Goal: Task Accomplishment & Management: Use online tool/utility

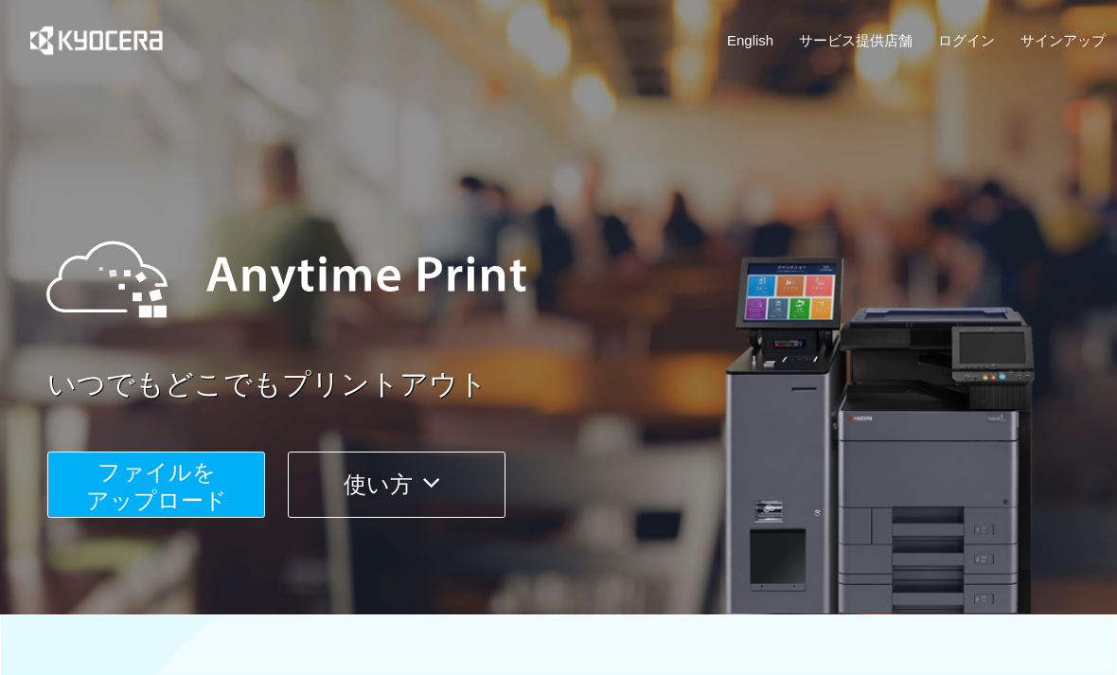
click at [111, 472] on span "ファイルを ​​アップロード" at bounding box center [156, 486] width 141 height 54
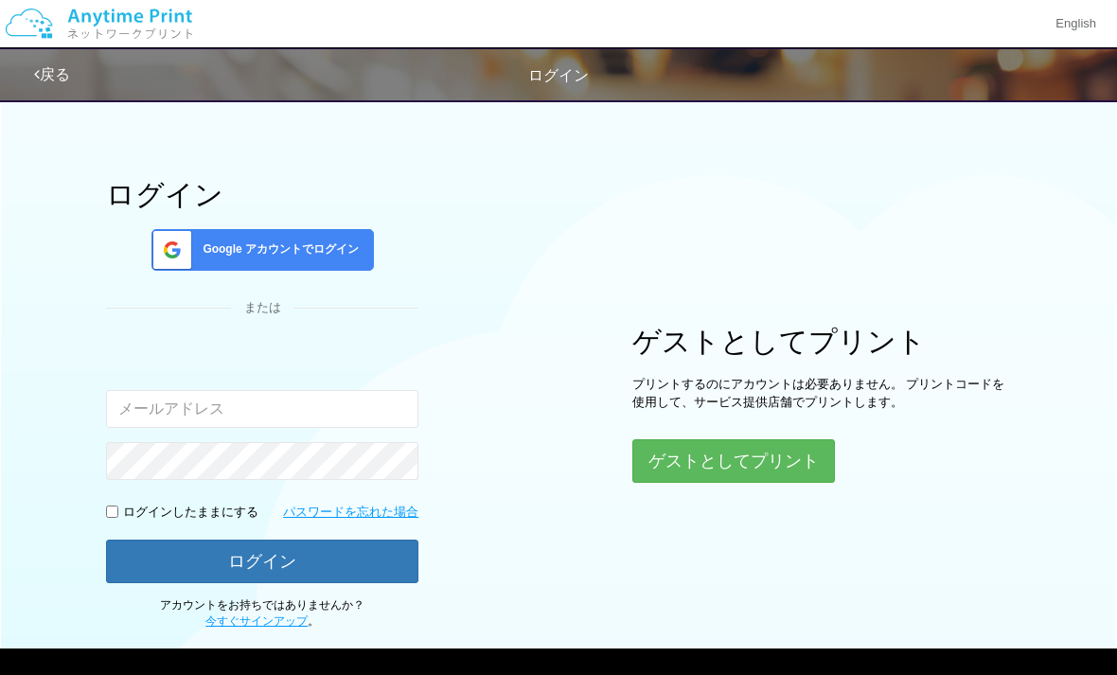
scroll to position [26, 0]
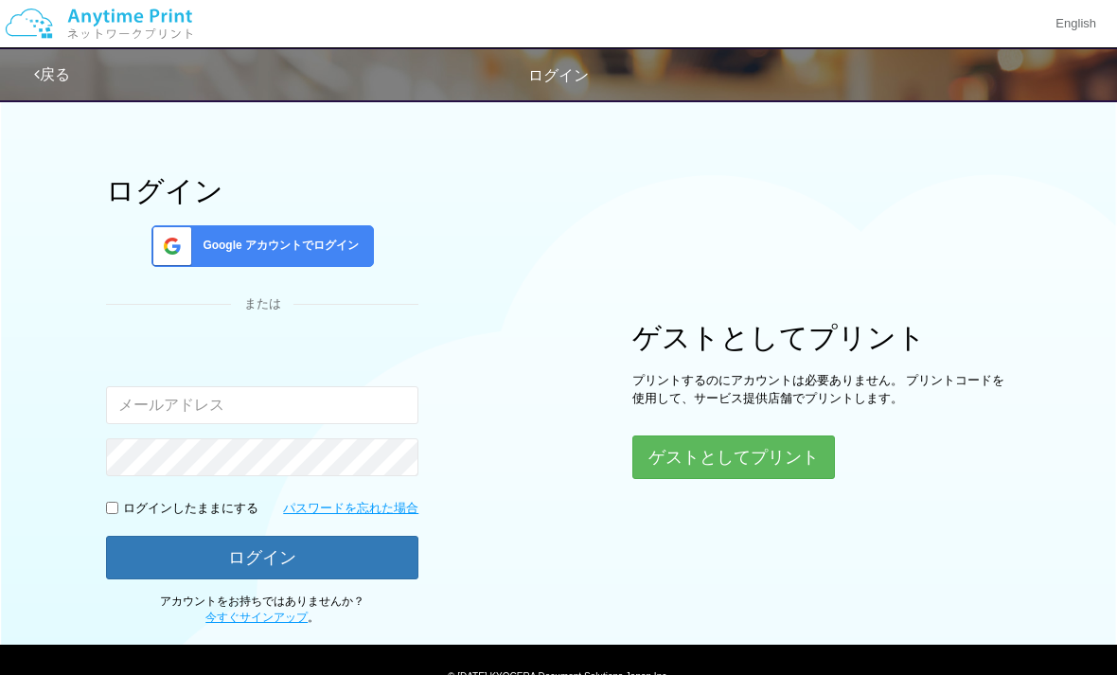
click at [750, 502] on div "ログイン Google アカウントでログイン または 入力されたメールアドレスまたはパスワードが正しくありません。 ログインしたままにする パスワードを忘れた…" at bounding box center [558, 344] width 1117 height 563
click at [723, 449] on button "ゲストとしてプリント" at bounding box center [733, 457] width 202 height 44
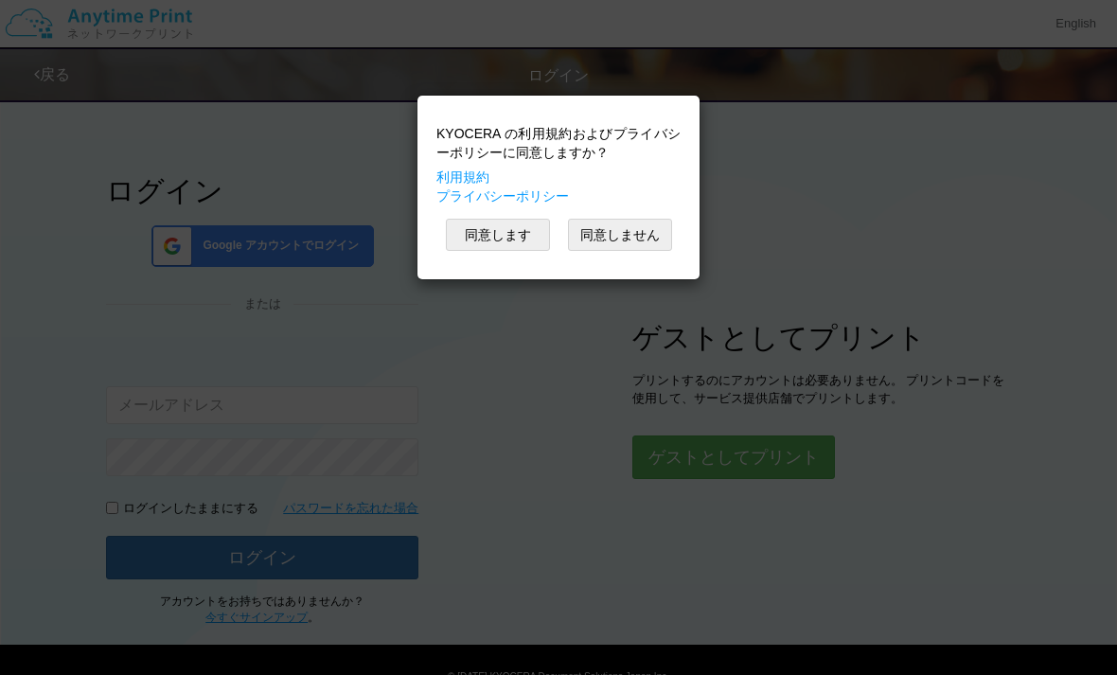
click at [482, 238] on button "同意します" at bounding box center [498, 235] width 104 height 32
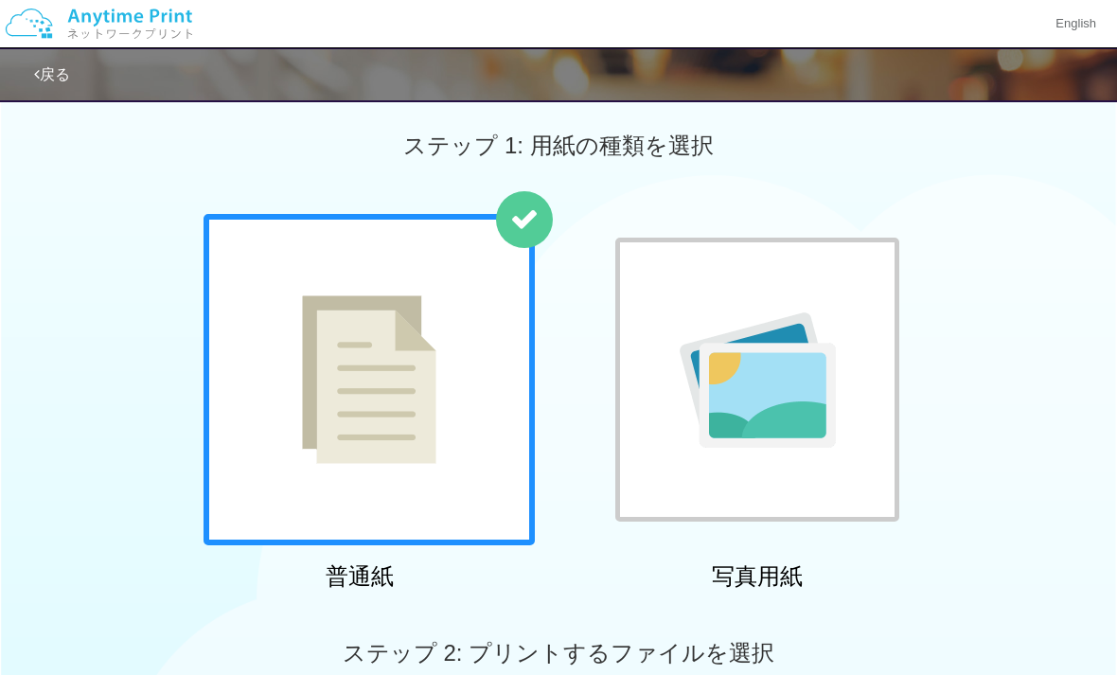
scroll to position [64, 0]
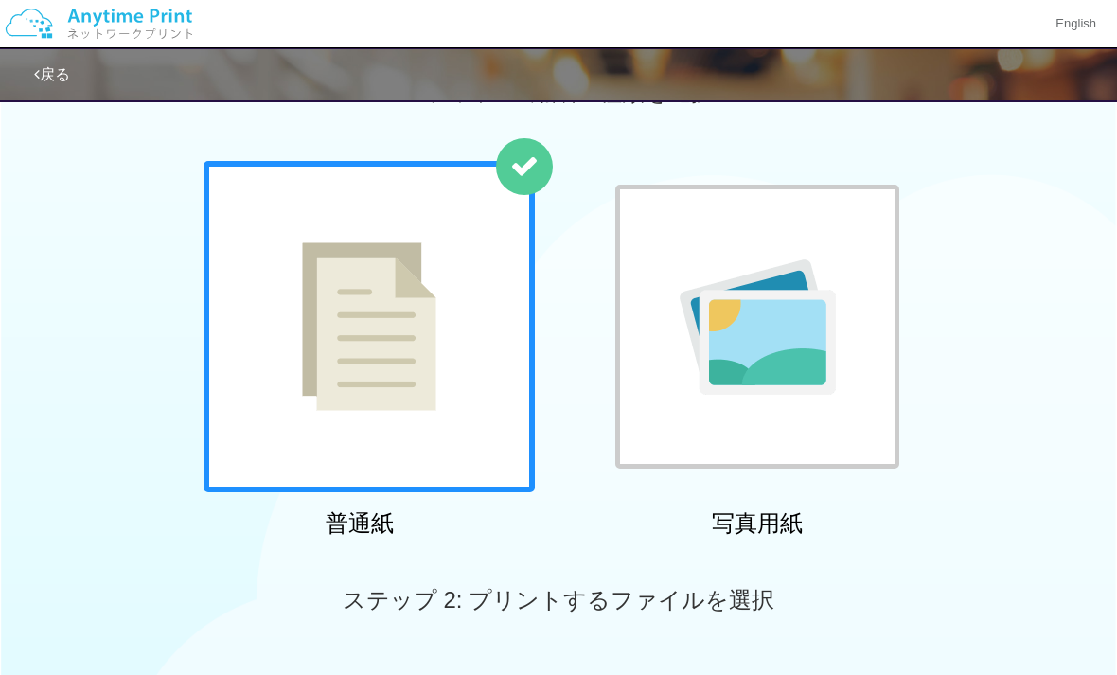
click at [655, 384] on div at bounding box center [757, 327] width 284 height 284
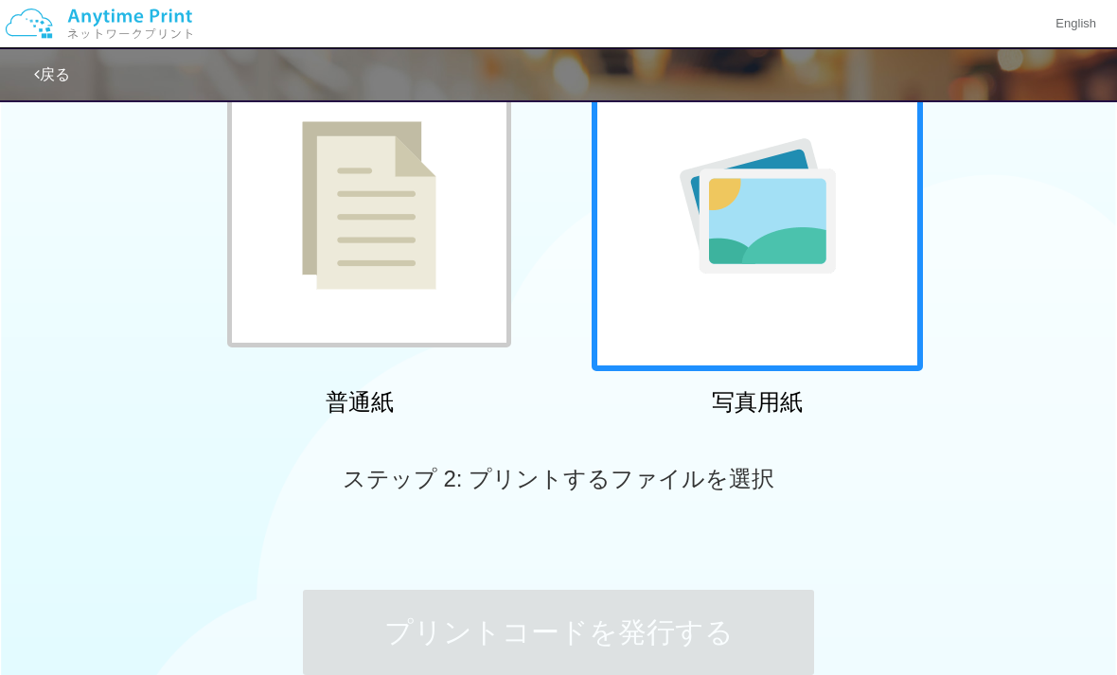
scroll to position [188, 0]
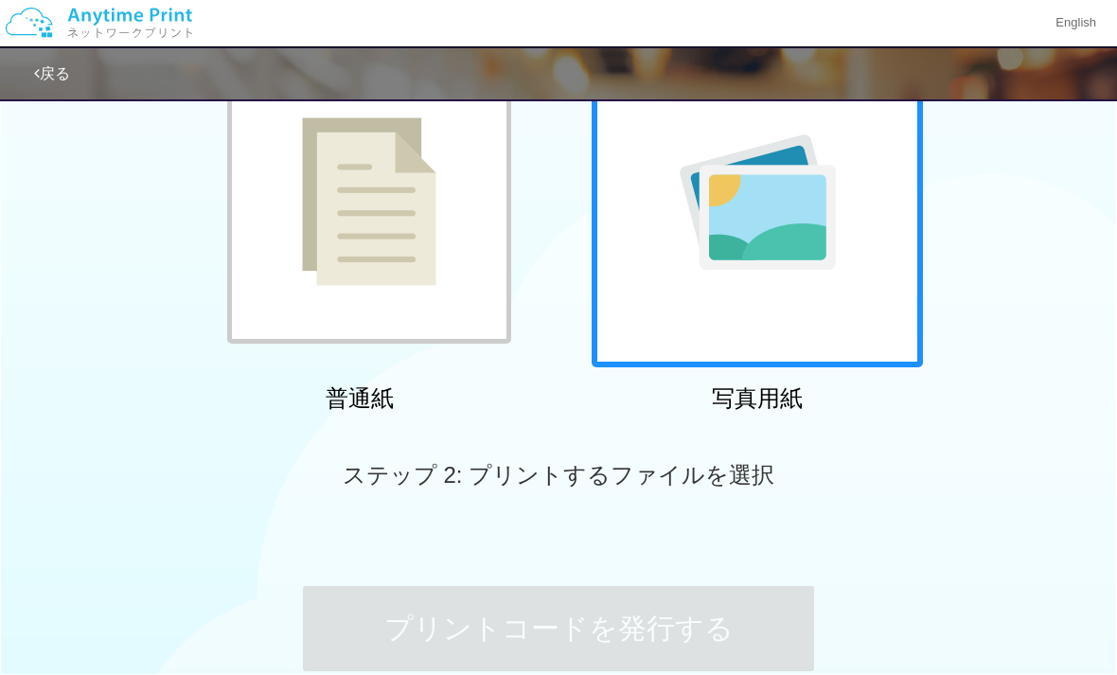
click at [424, 474] on span "ステップ 2: プリントするファイルを選択" at bounding box center [558, 476] width 431 height 26
click at [629, 267] on div at bounding box center [756, 202] width 331 height 331
click at [338, 130] on img at bounding box center [369, 202] width 134 height 168
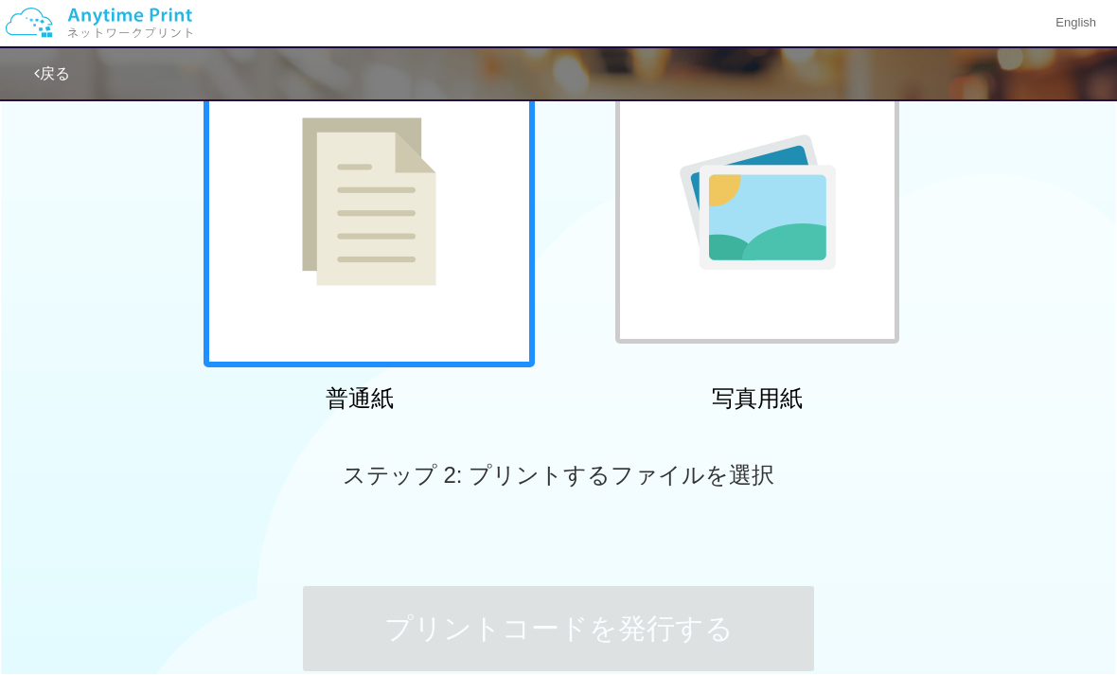
scroll to position [189, 0]
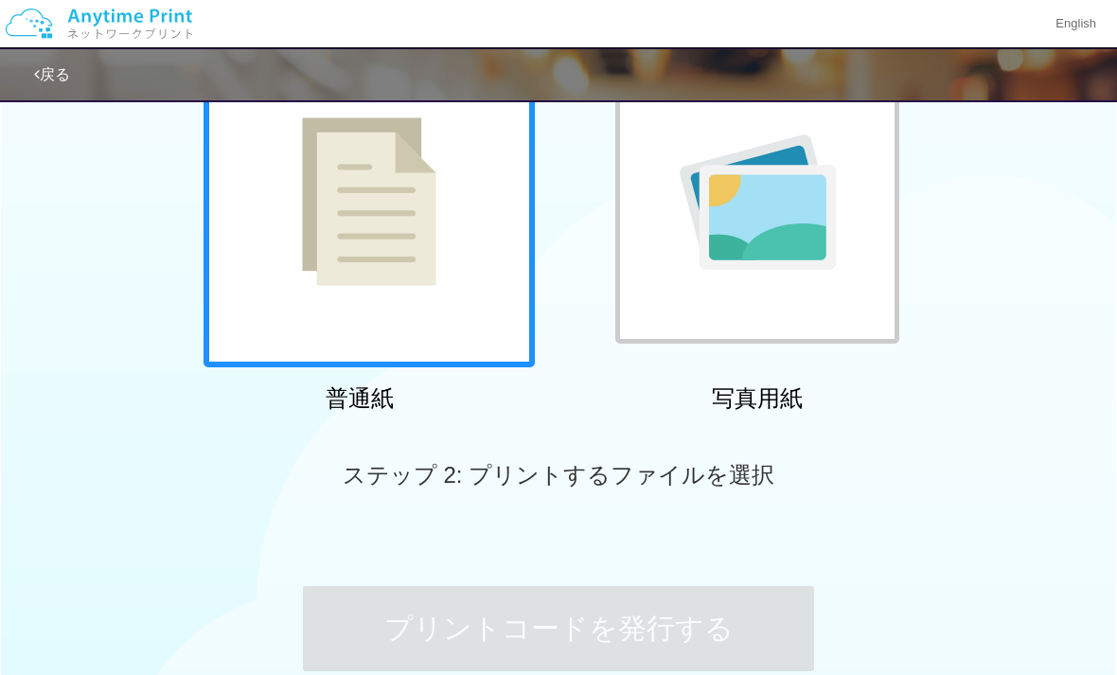
click at [394, 189] on img at bounding box center [369, 201] width 134 height 168
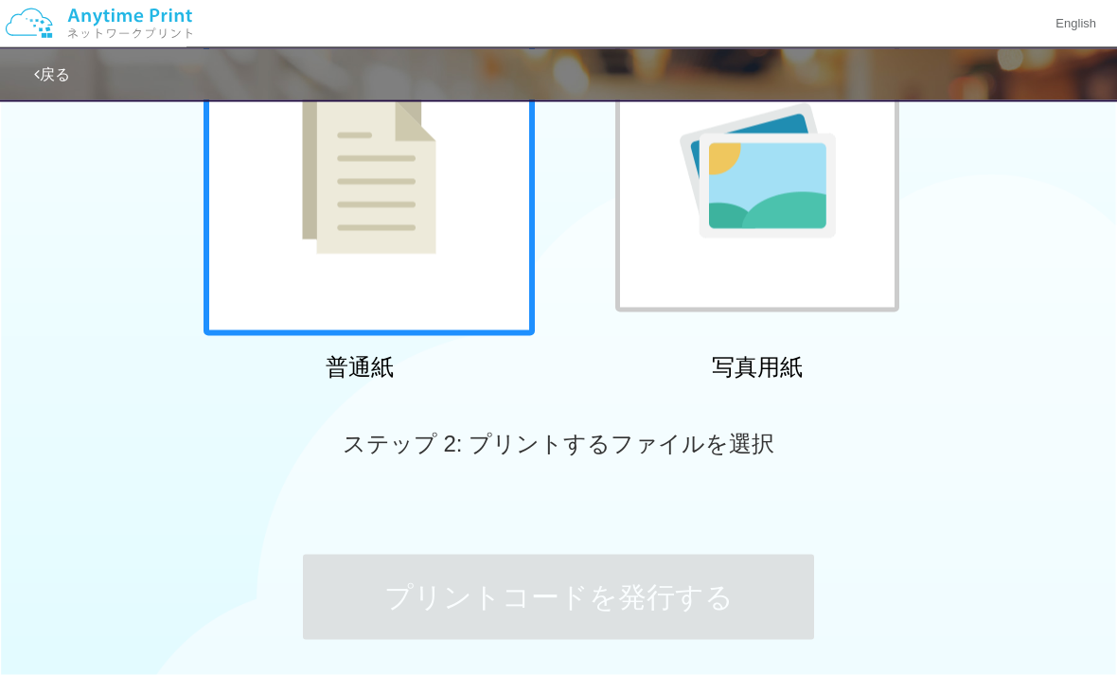
click at [417, 445] on span "ステップ 2: プリントするファイルを選択" at bounding box center [558, 444] width 431 height 26
click at [400, 434] on span "ステップ 2: プリントするファイルを選択" at bounding box center [558, 444] width 431 height 26
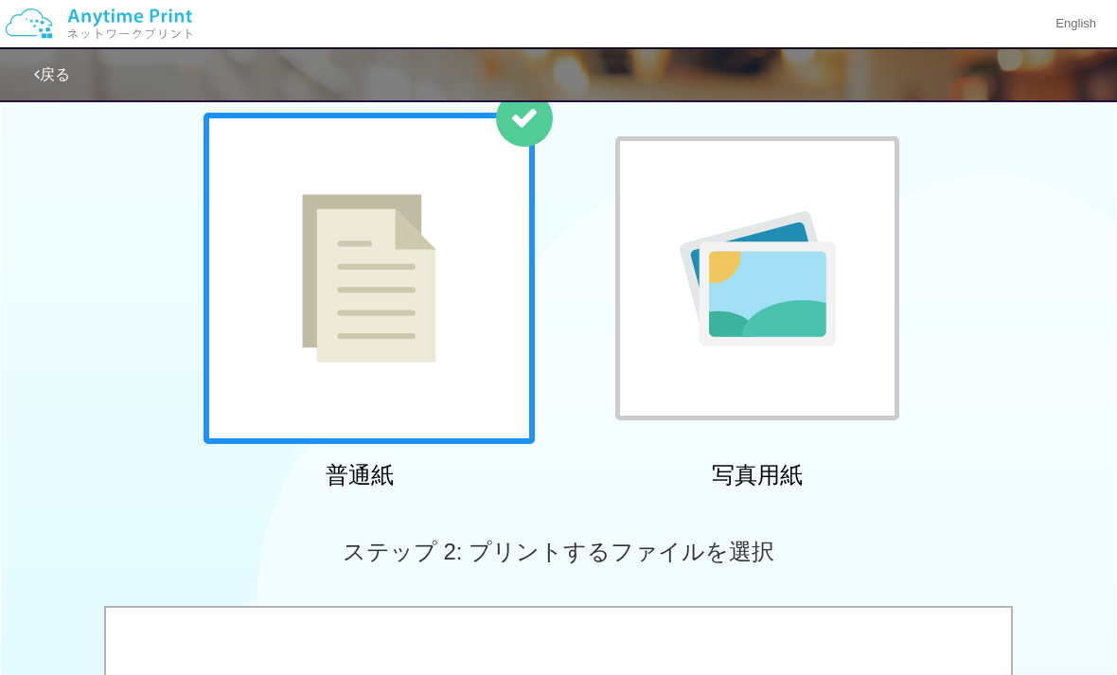
scroll to position [220, 0]
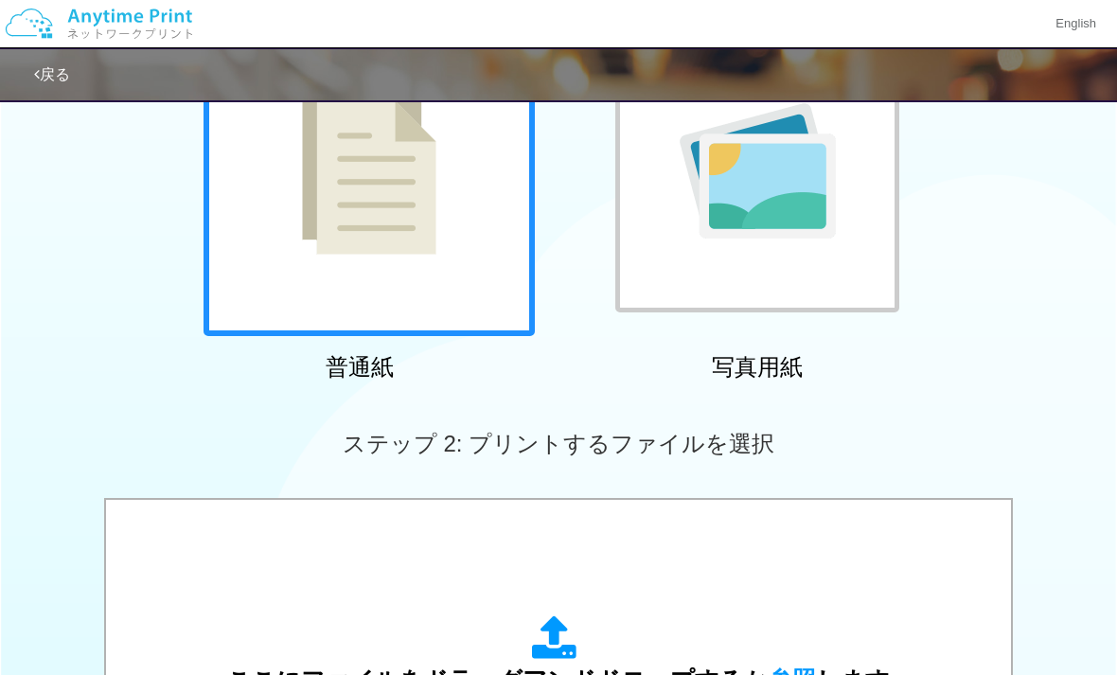
click at [302, 186] on img at bounding box center [369, 170] width 134 height 168
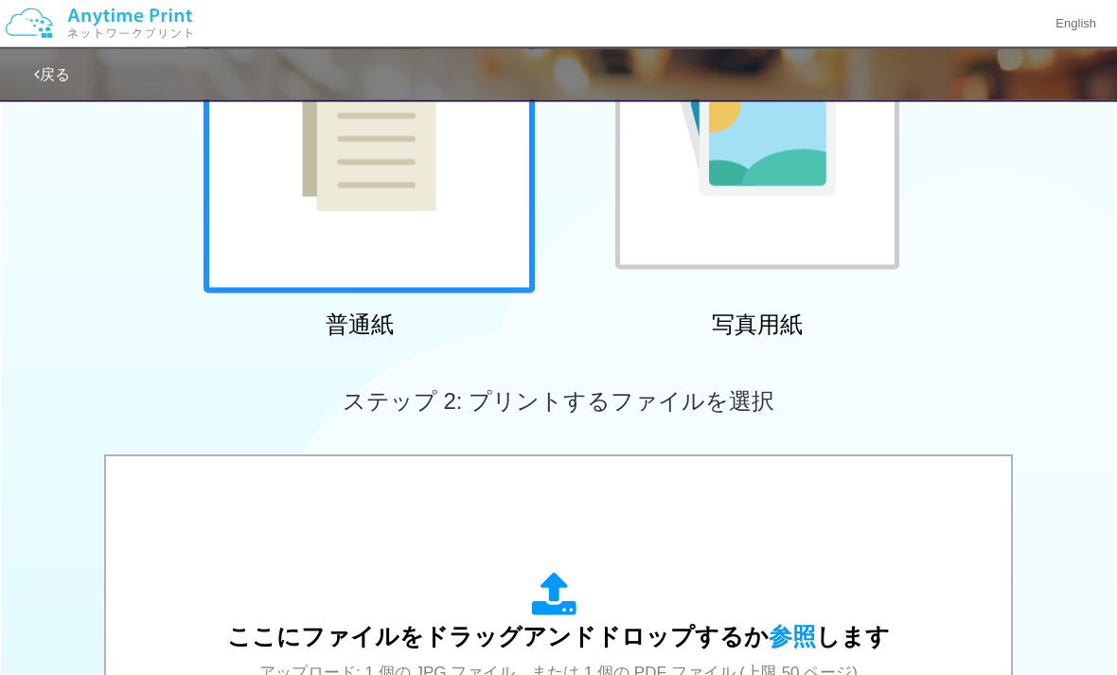
click at [648, 199] on div at bounding box center [757, 128] width 284 height 284
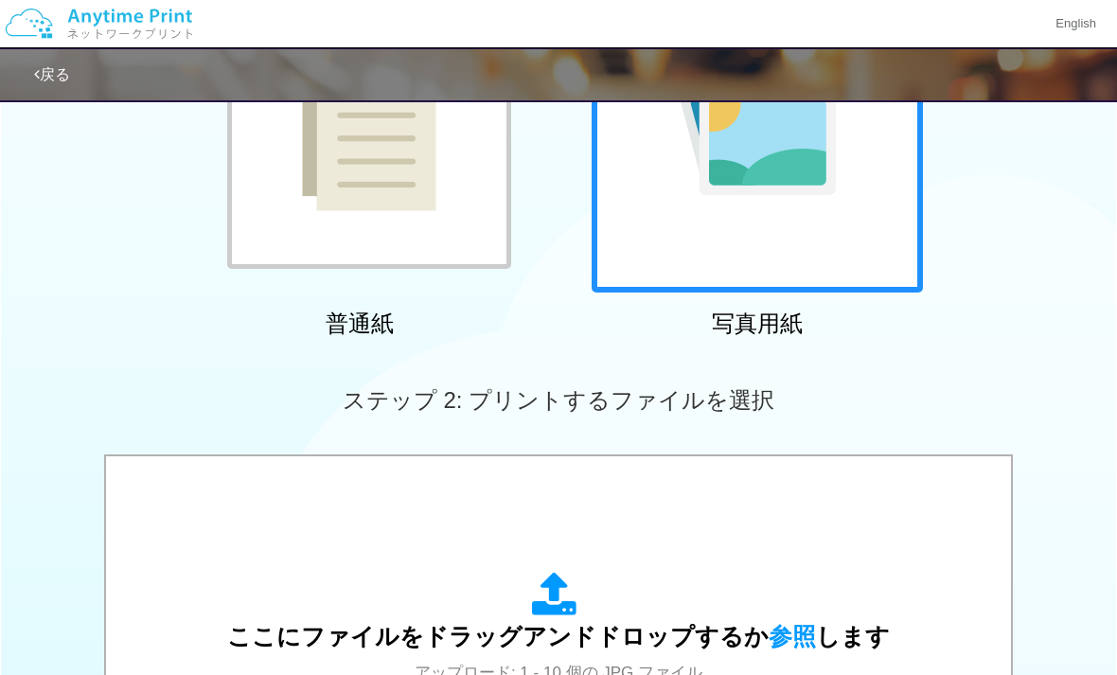
click at [659, 191] on div at bounding box center [756, 126] width 331 height 331
click at [329, 150] on img at bounding box center [369, 127] width 134 height 168
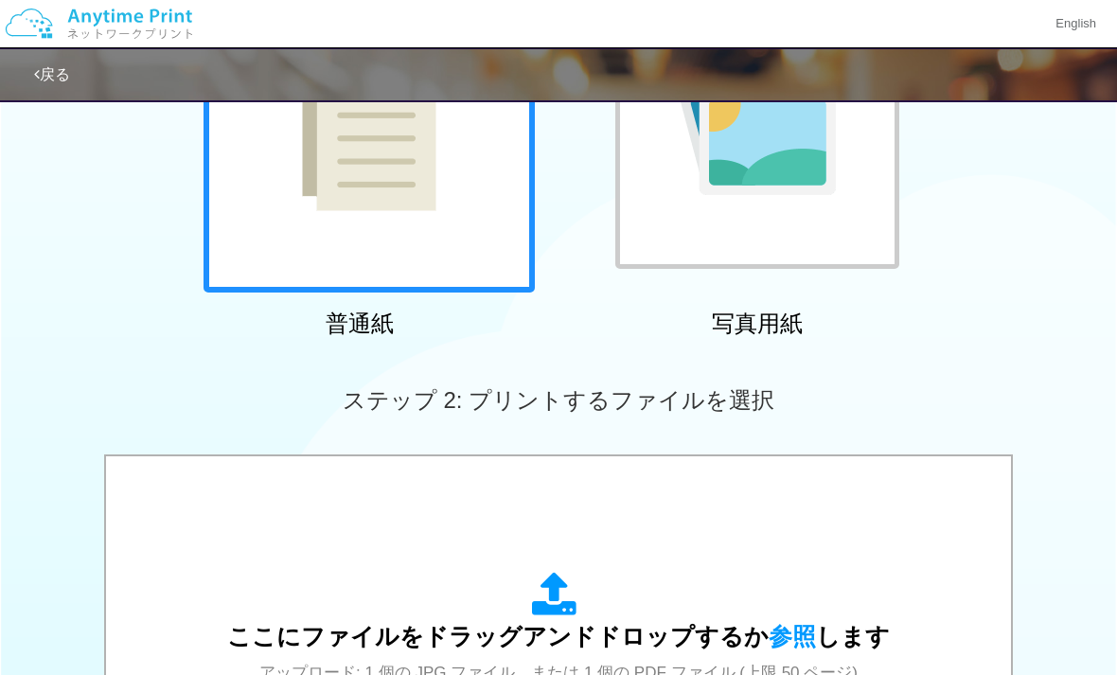
click at [317, 164] on img at bounding box center [369, 127] width 134 height 168
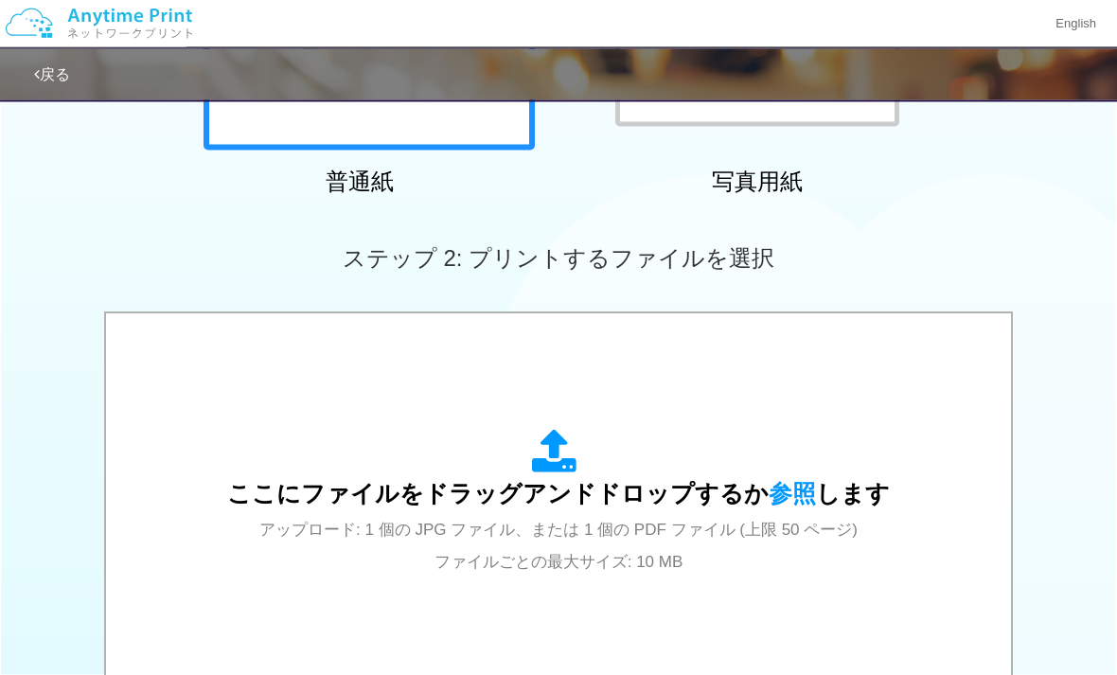
scroll to position [407, 0]
click at [785, 498] on span "参照" at bounding box center [791, 493] width 47 height 26
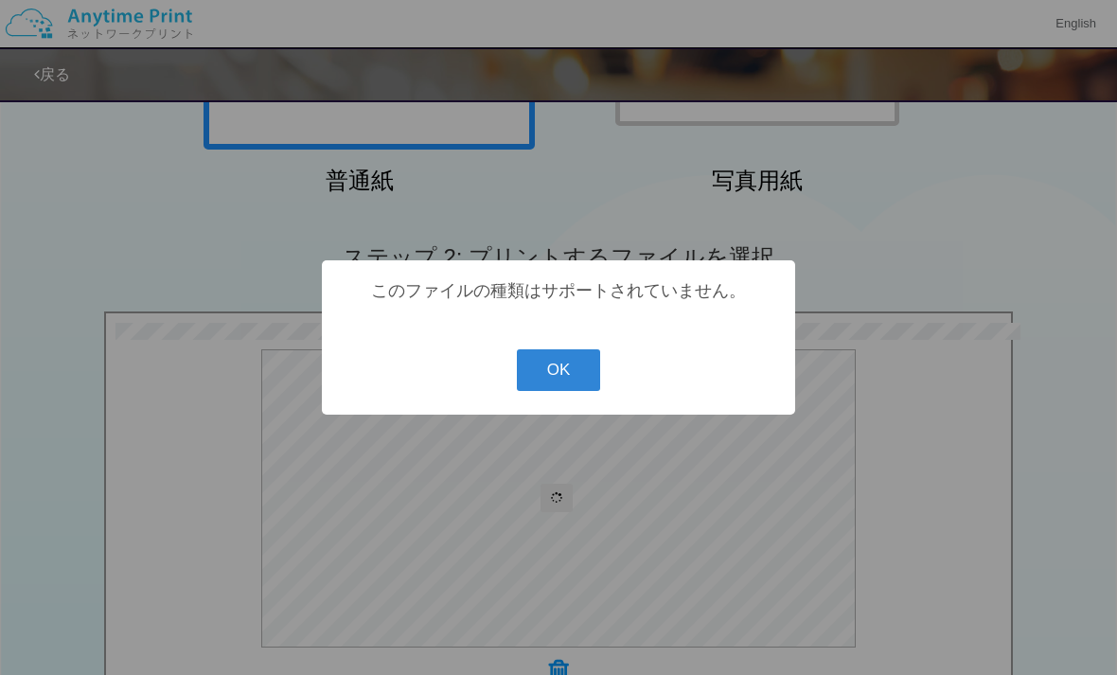
click at [555, 391] on button "OK" at bounding box center [559, 370] width 84 height 42
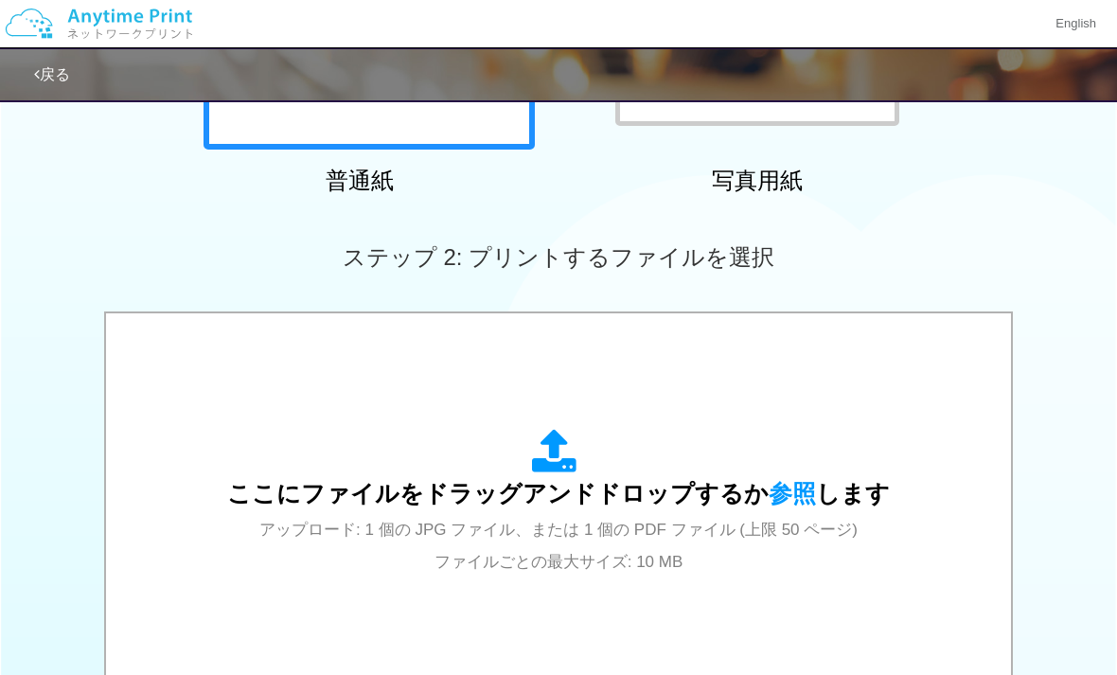
click at [455, 444] on div "ここにファイルをドラッグアンドドロップするか 参照 します アップロード: 1 個の JPG ファイル、または 1 個の PDF ファイル (上限 50 ペー…" at bounding box center [558, 503] width 662 height 148
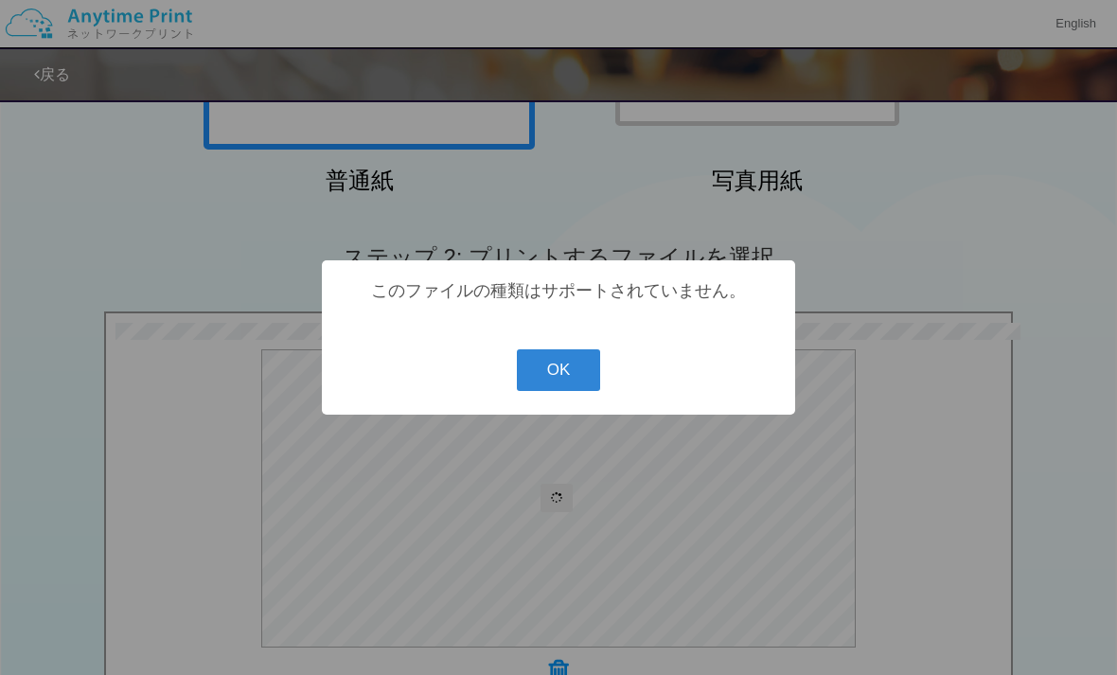
click at [554, 391] on button "OK" at bounding box center [559, 370] width 84 height 42
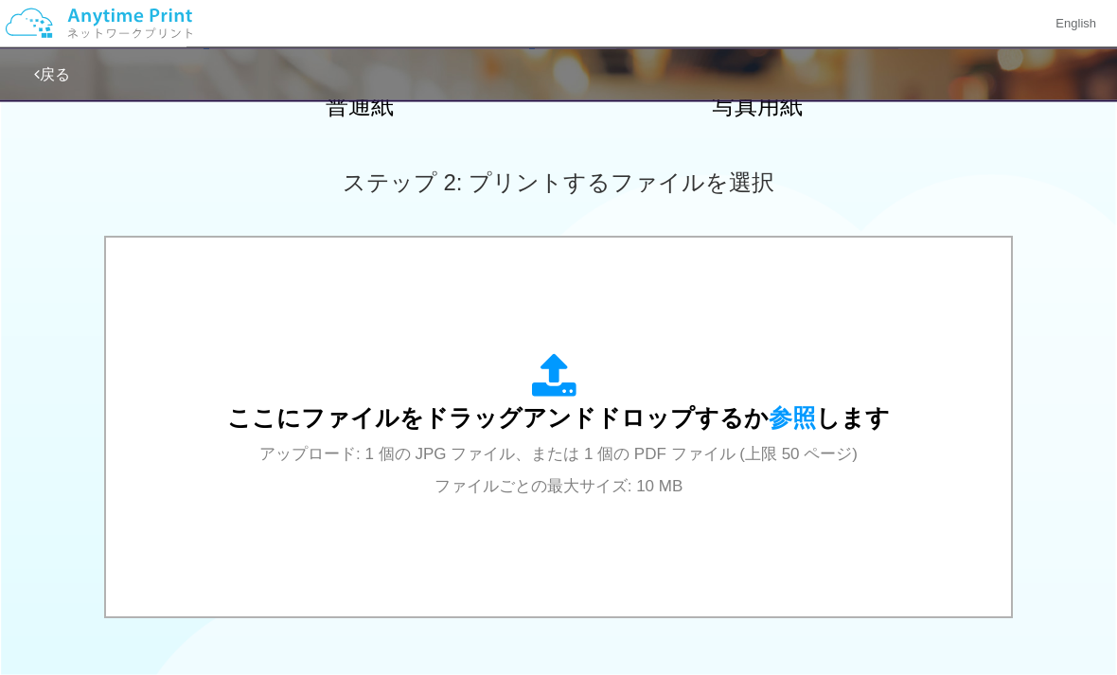
scroll to position [475, 0]
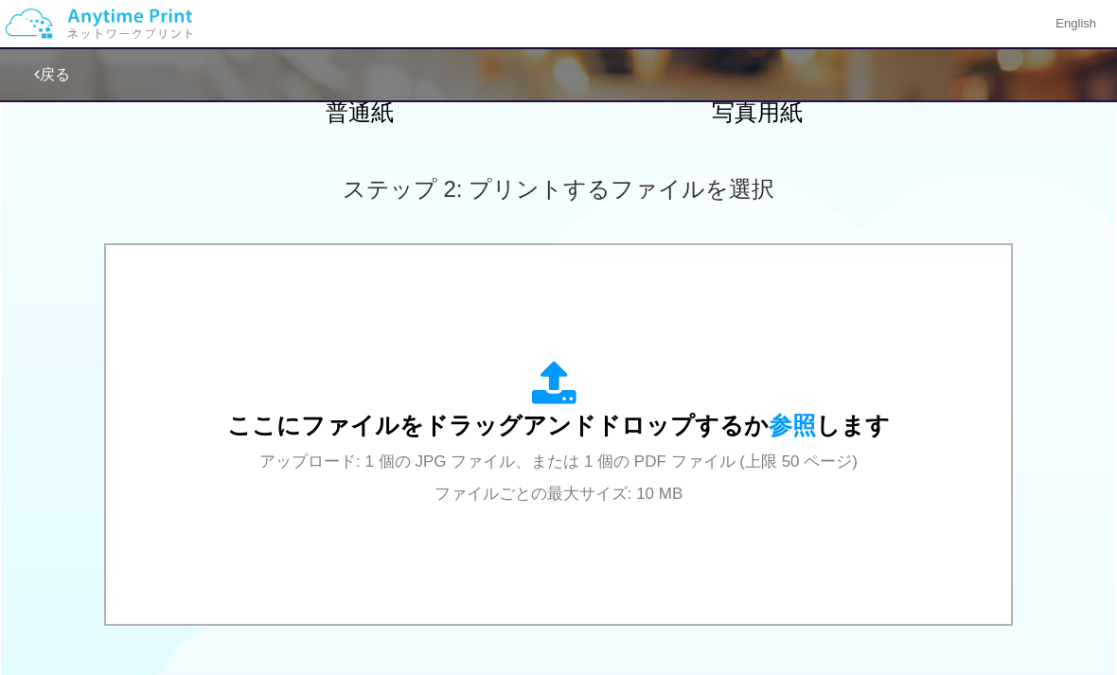
click at [572, 402] on icon at bounding box center [558, 384] width 53 height 47
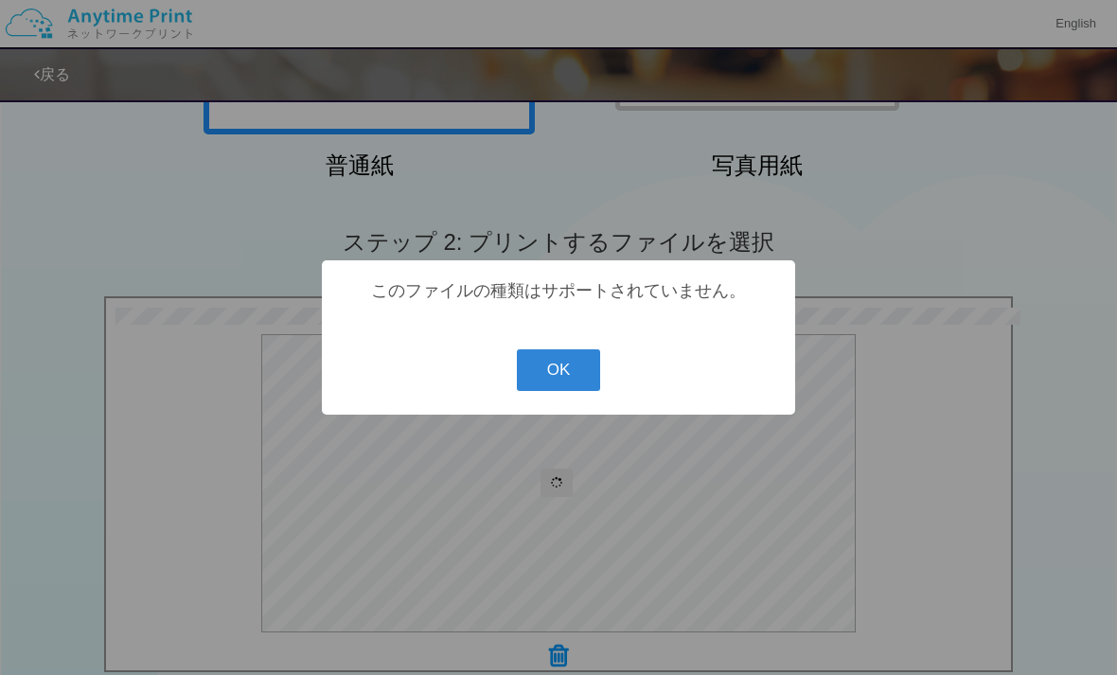
click at [552, 391] on button "OK" at bounding box center [559, 370] width 84 height 42
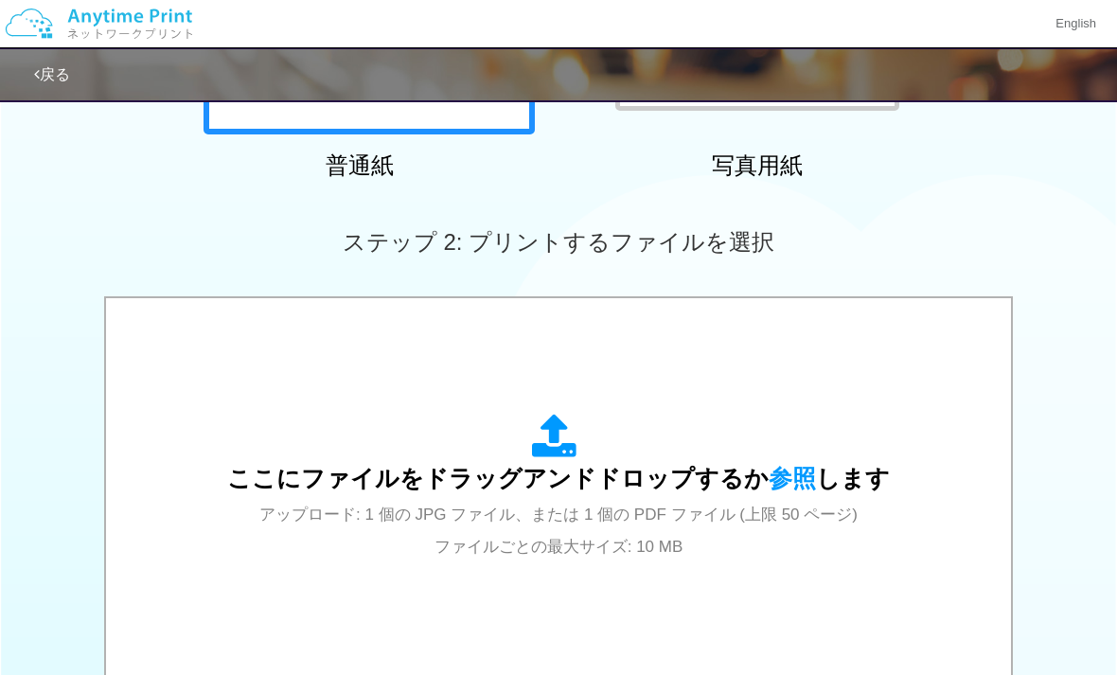
click at [787, 473] on span "参照" at bounding box center [791, 478] width 47 height 26
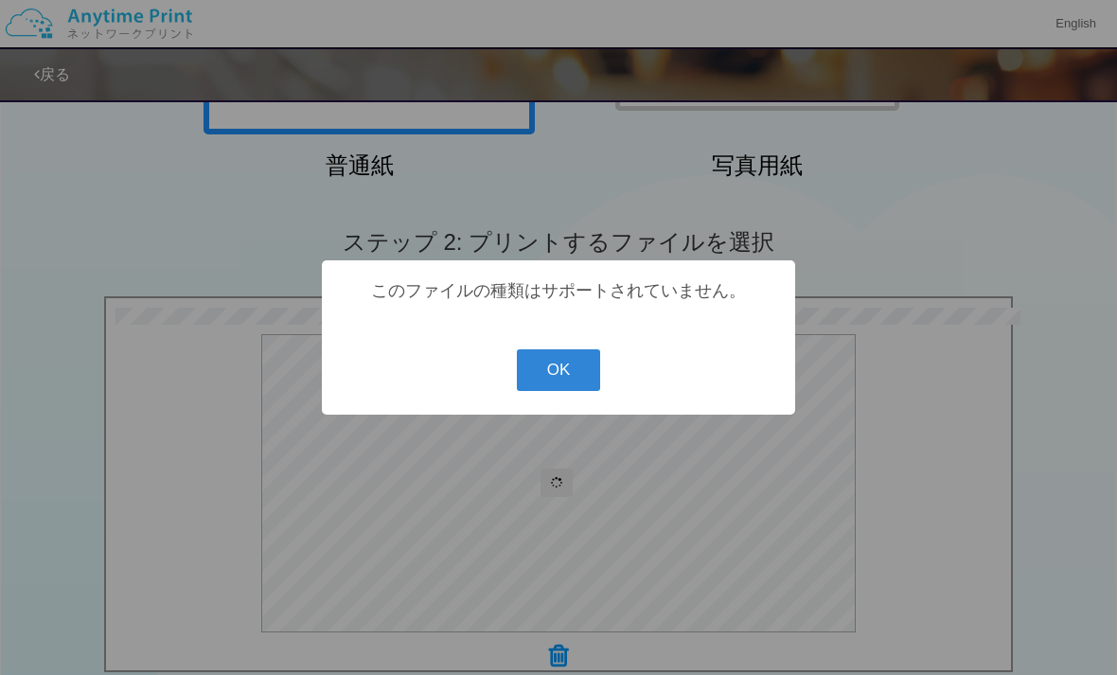
click at [546, 391] on button "OK" at bounding box center [559, 370] width 84 height 42
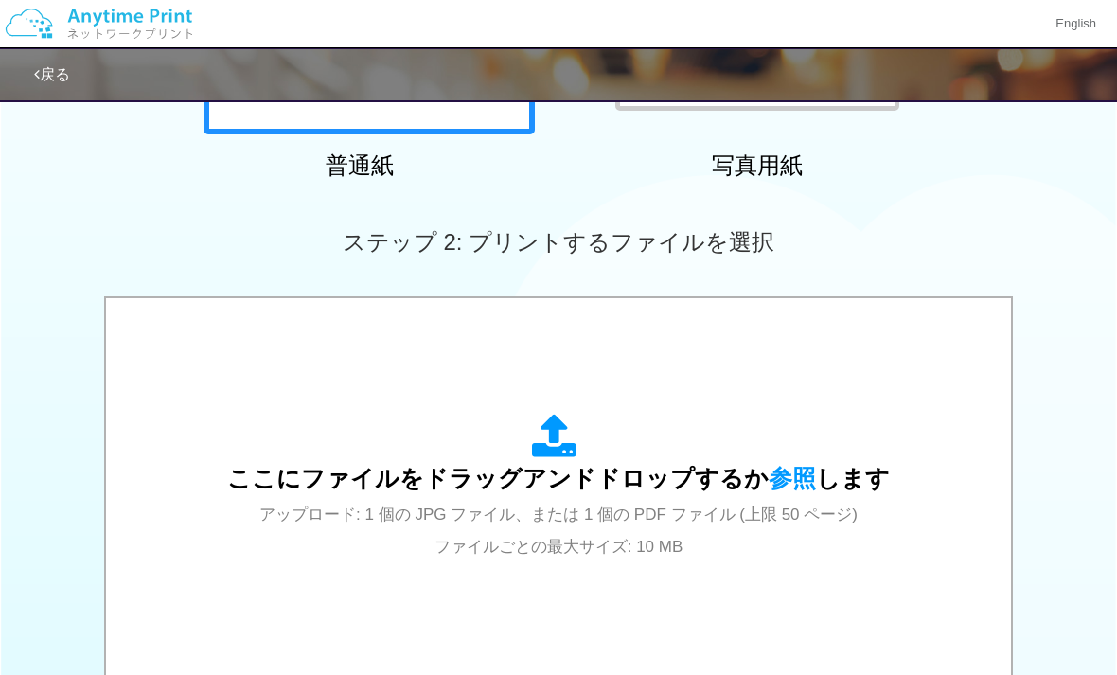
click at [753, 460] on div "ここにファイルをドラッグアンドドロップするか 参照 します アップロード: 1 個の JPG ファイル、または 1 個の PDF ファイル (上限 50 ペー…" at bounding box center [558, 487] width 662 height 148
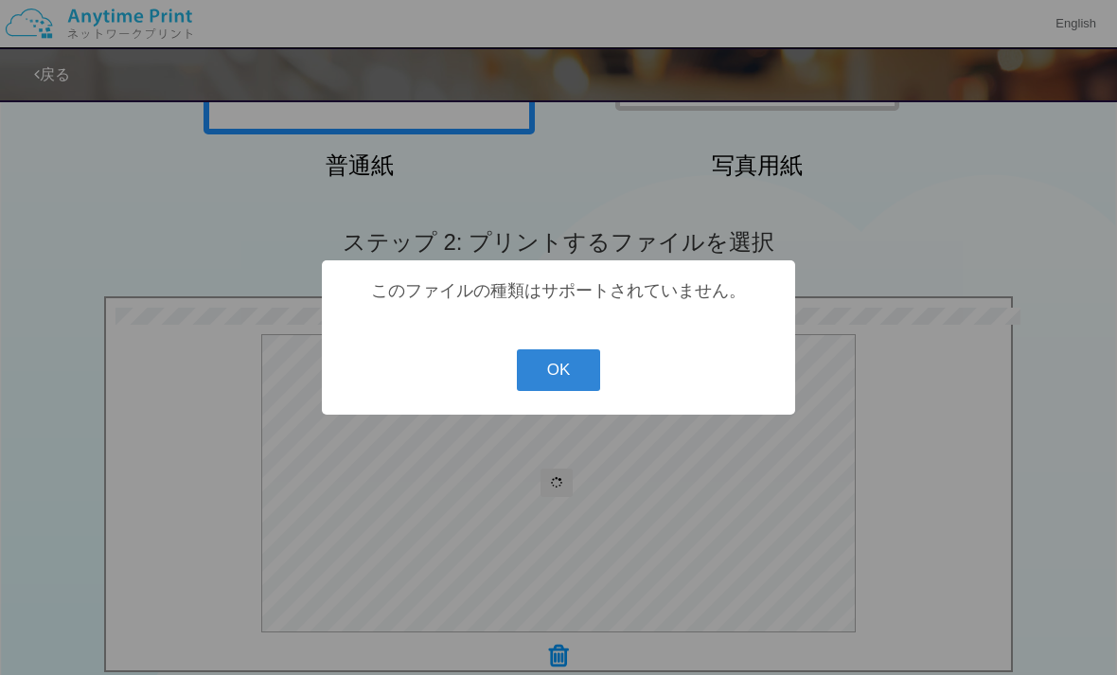
click at [530, 391] on button "OK" at bounding box center [559, 370] width 84 height 42
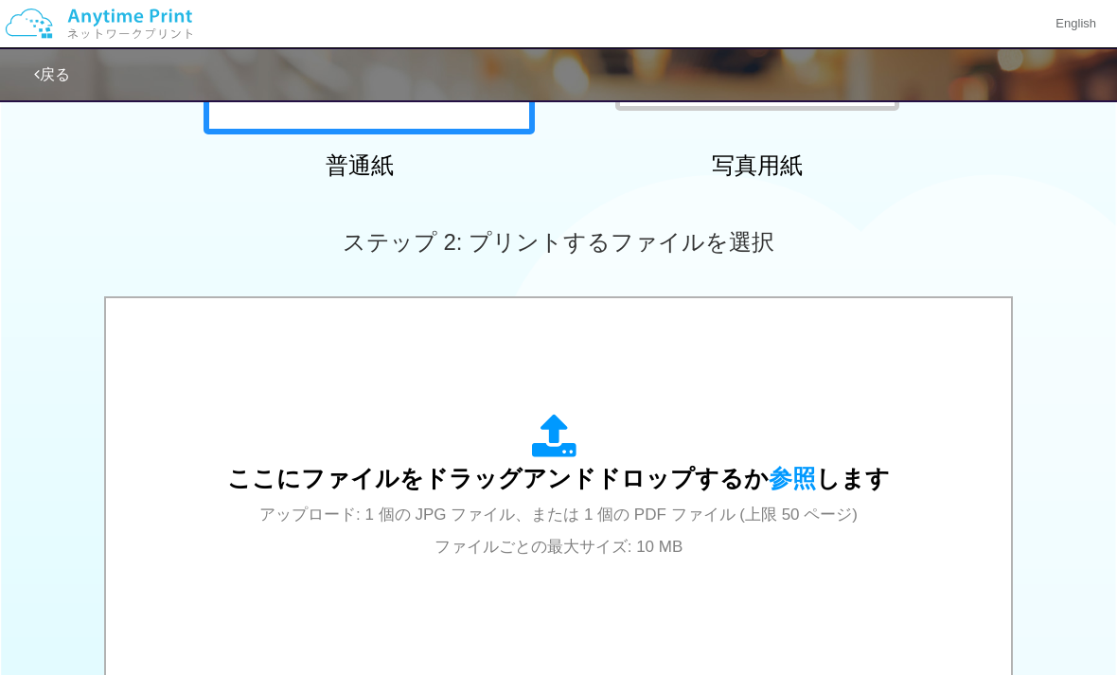
click at [793, 476] on span "参照" at bounding box center [791, 478] width 47 height 26
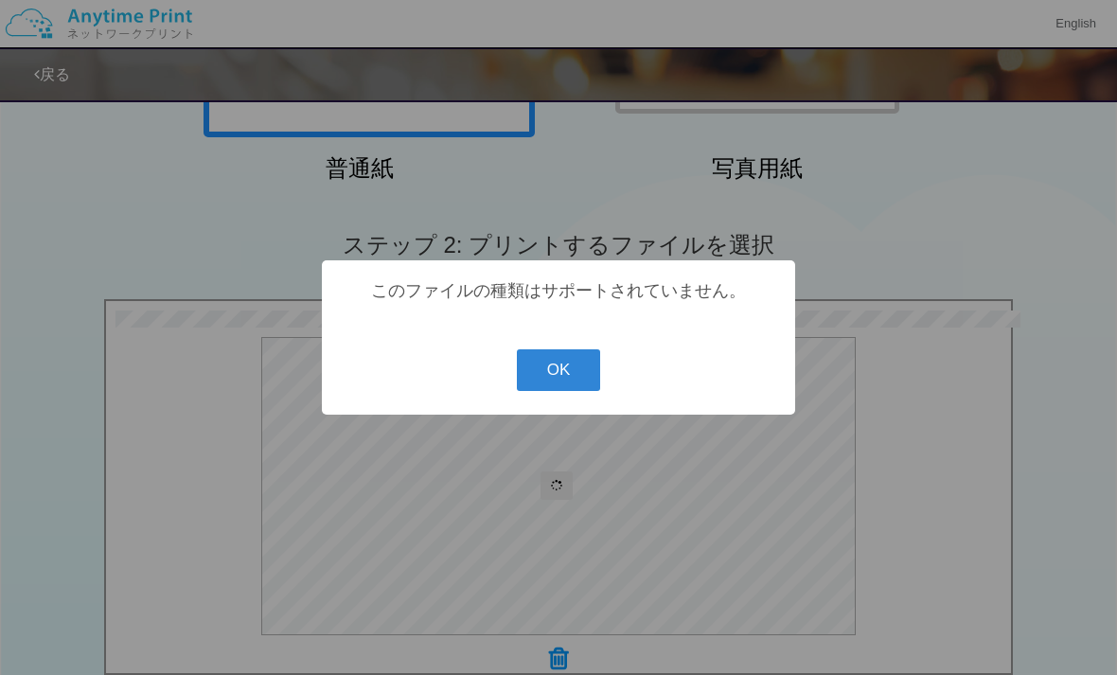
click at [539, 391] on button "OK" at bounding box center [559, 370] width 84 height 42
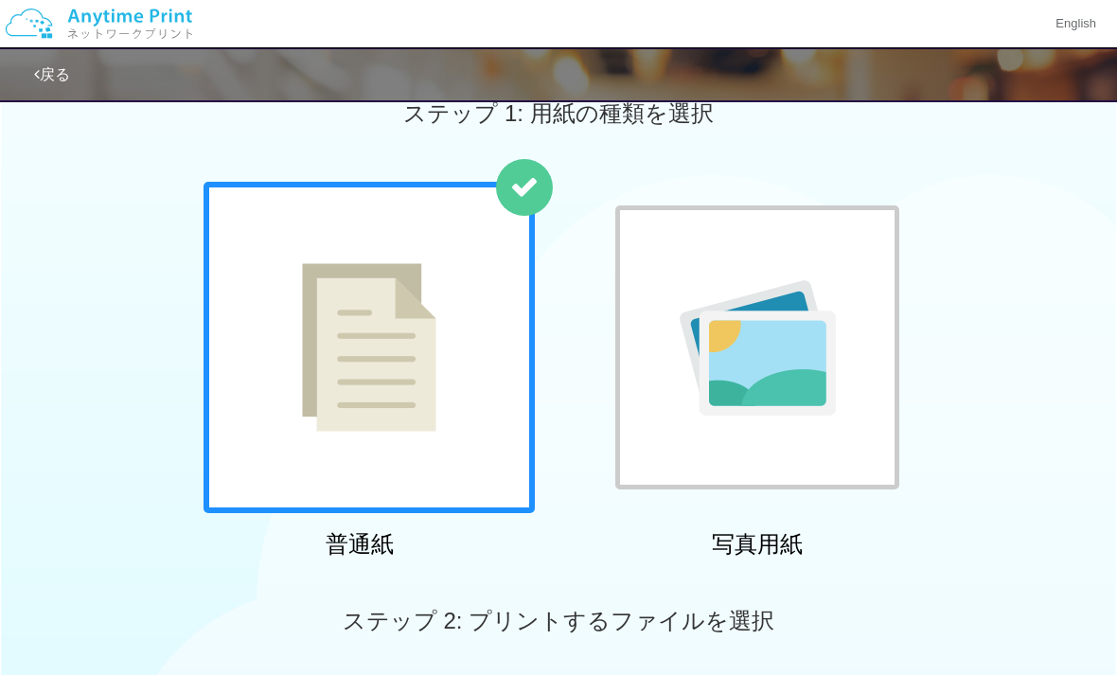
scroll to position [16, 0]
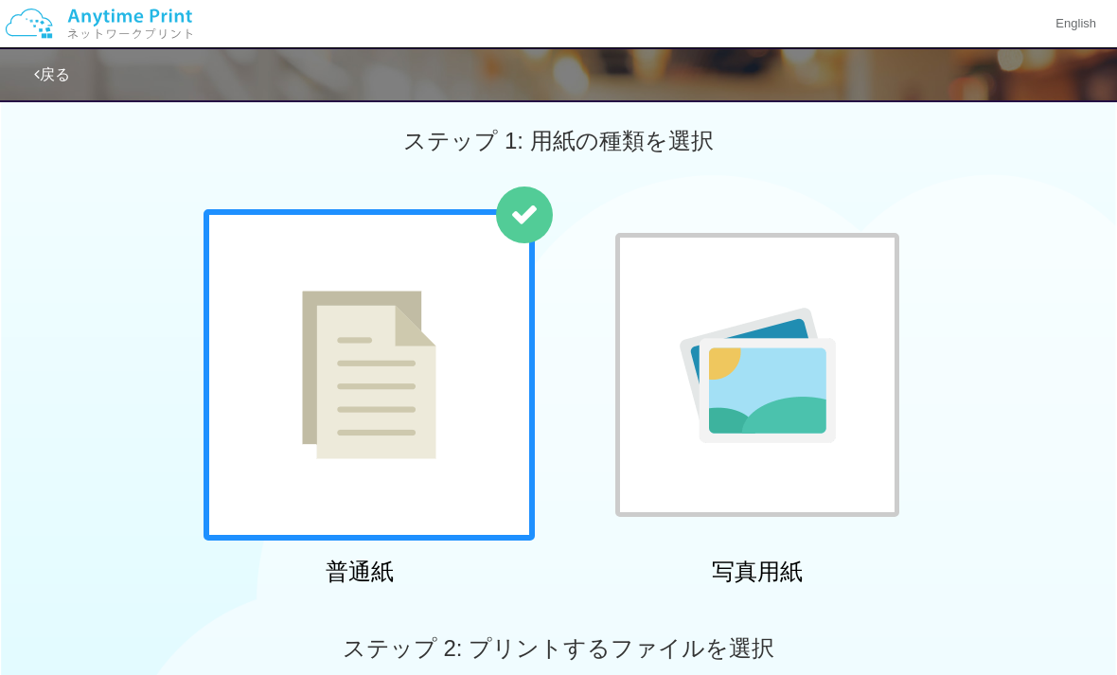
click at [690, 370] on img at bounding box center [757, 375] width 156 height 135
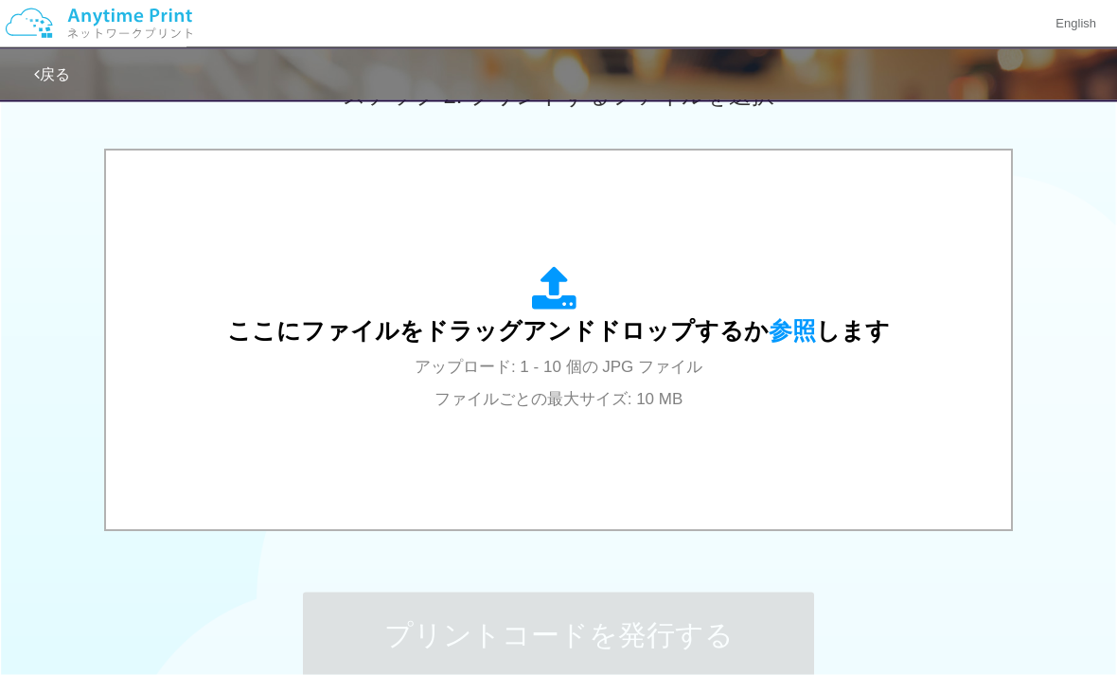
scroll to position [570, 0]
click at [778, 326] on span "参照" at bounding box center [791, 330] width 47 height 26
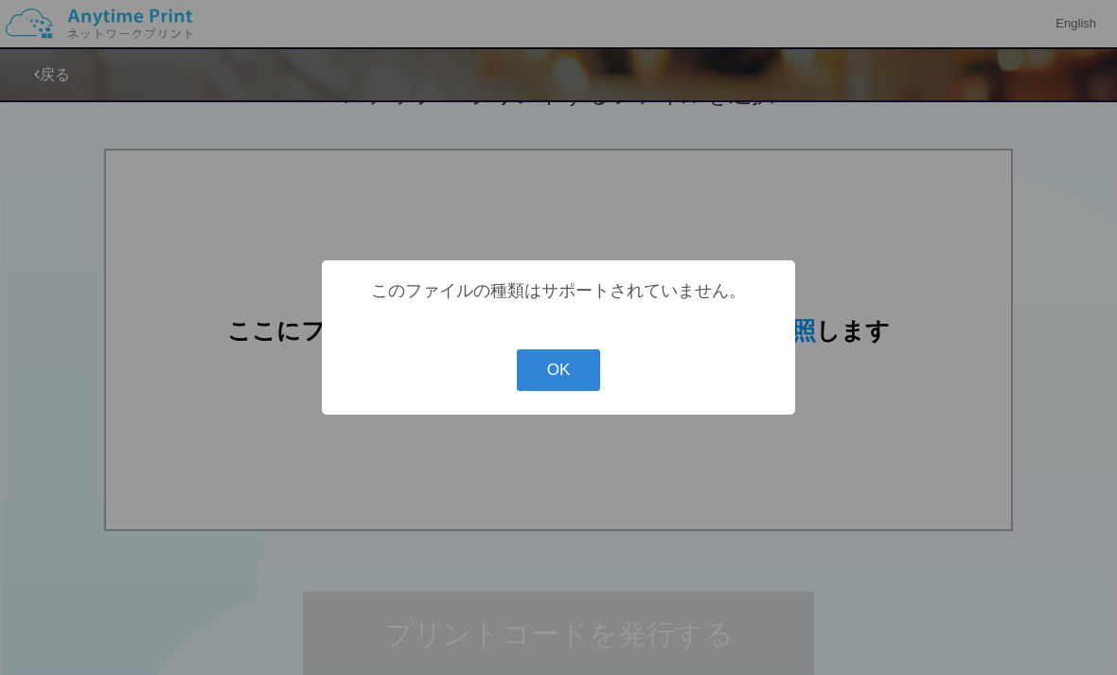
click at [558, 389] on button "OK" at bounding box center [559, 370] width 84 height 42
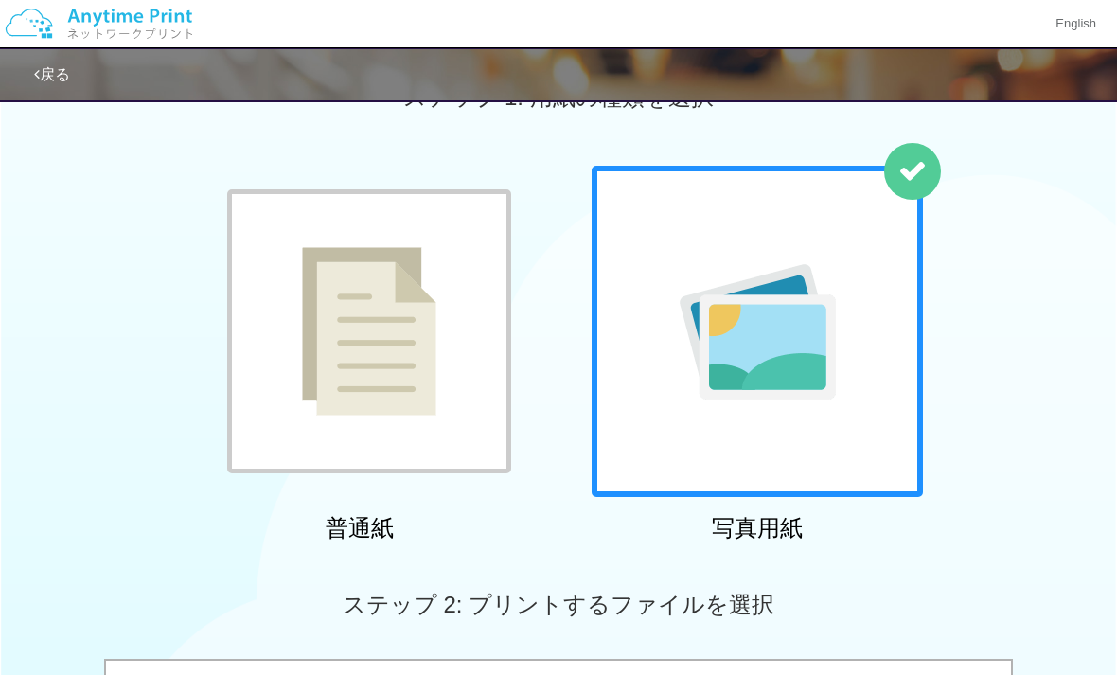
scroll to position [0, 0]
